Goal: Task Accomplishment & Management: Manage account settings

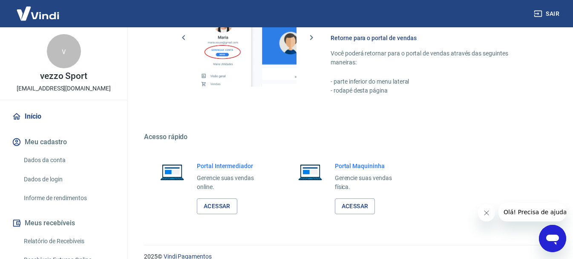
scroll to position [503, 0]
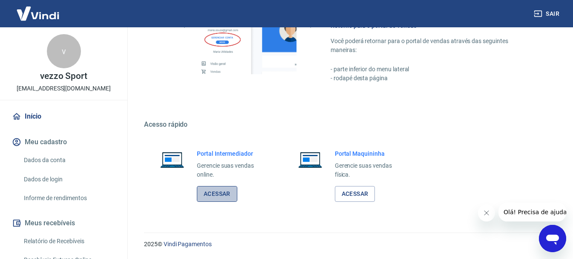
click at [232, 192] on link "Acessar" at bounding box center [217, 194] width 40 height 16
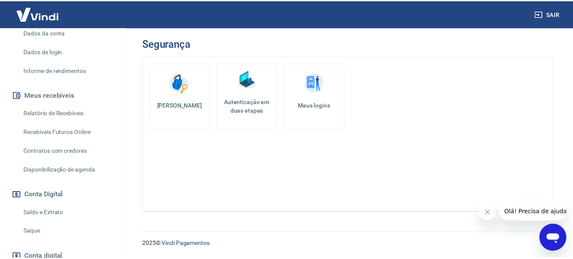
scroll to position [170, 0]
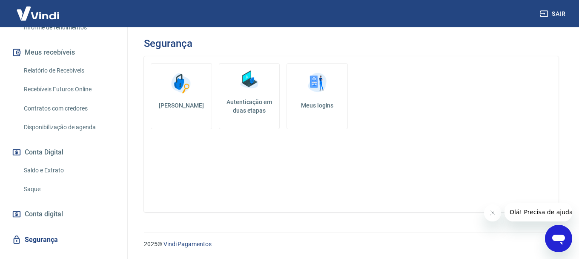
click at [32, 190] on link "Saque" at bounding box center [68, 188] width 97 height 17
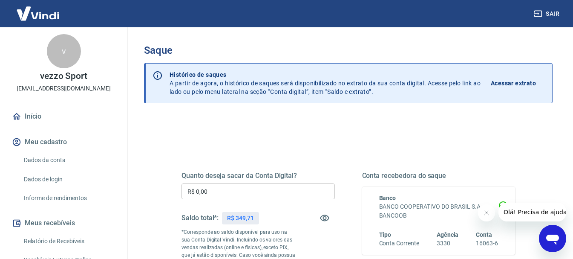
click at [36, 115] on link "Início" at bounding box center [63, 116] width 107 height 19
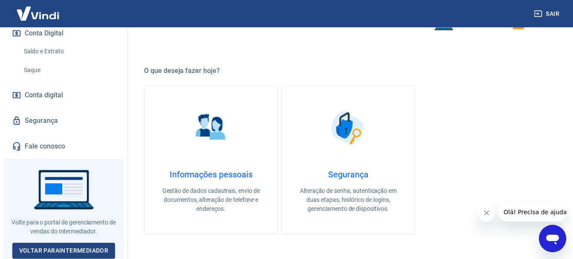
scroll to position [298, 0]
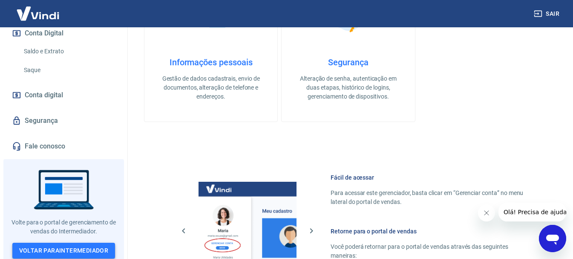
click at [63, 242] on link "Voltar para Intermediador" at bounding box center [63, 250] width 103 height 16
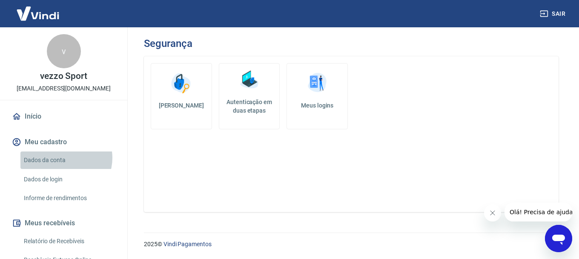
click at [64, 158] on link "Dados da conta" at bounding box center [68, 159] width 97 height 17
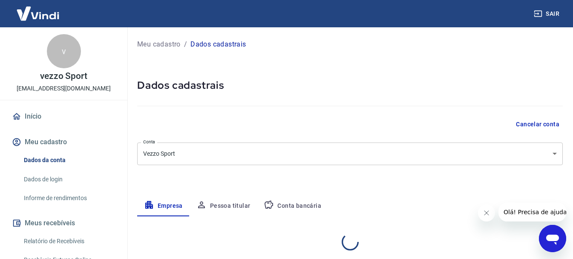
select select "MG"
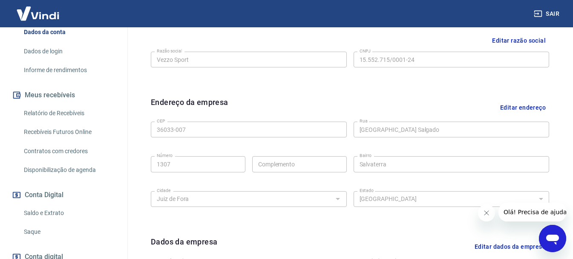
scroll to position [256, 0]
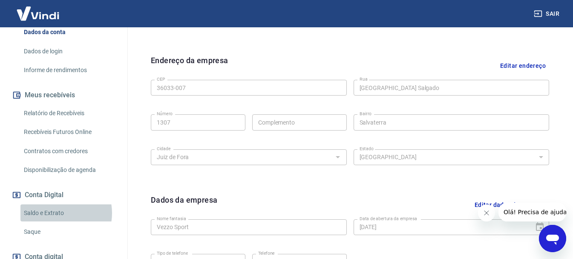
click at [55, 213] on link "Saldo e Extrato" at bounding box center [68, 212] width 97 height 17
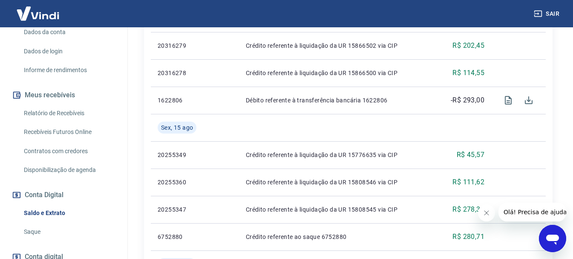
scroll to position [554, 0]
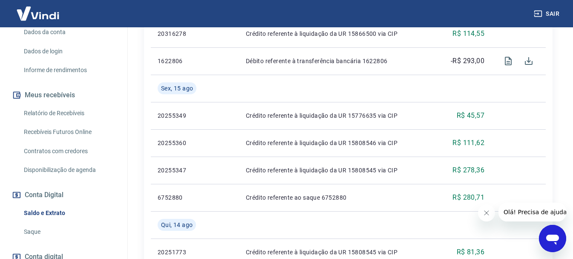
click at [39, 231] on link "Saque" at bounding box center [68, 231] width 97 height 17
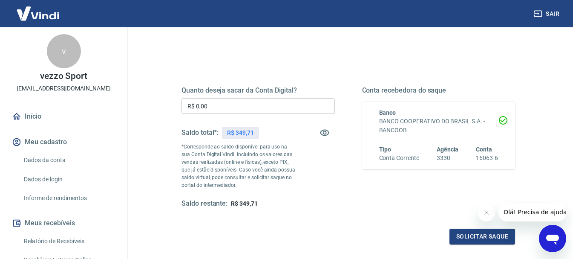
click at [38, 118] on link "Início" at bounding box center [63, 116] width 107 height 19
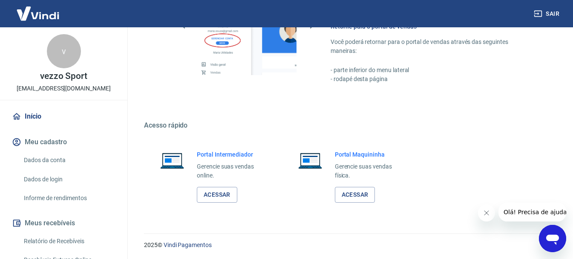
scroll to position [503, 0]
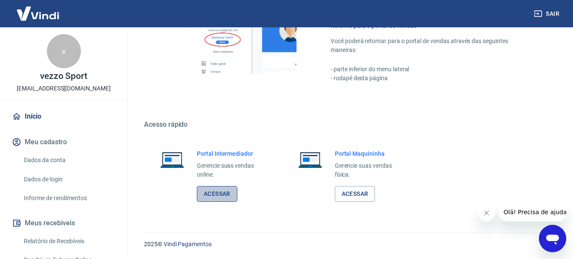
click at [210, 196] on link "Acessar" at bounding box center [217, 194] width 40 height 16
